Goal: Task Accomplishment & Management: Manage account settings

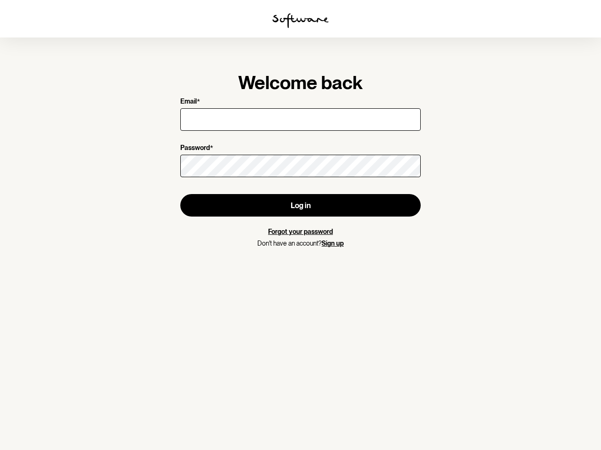
click at [300, 21] on img at bounding box center [300, 20] width 56 height 15
